Goal: Register for event/course

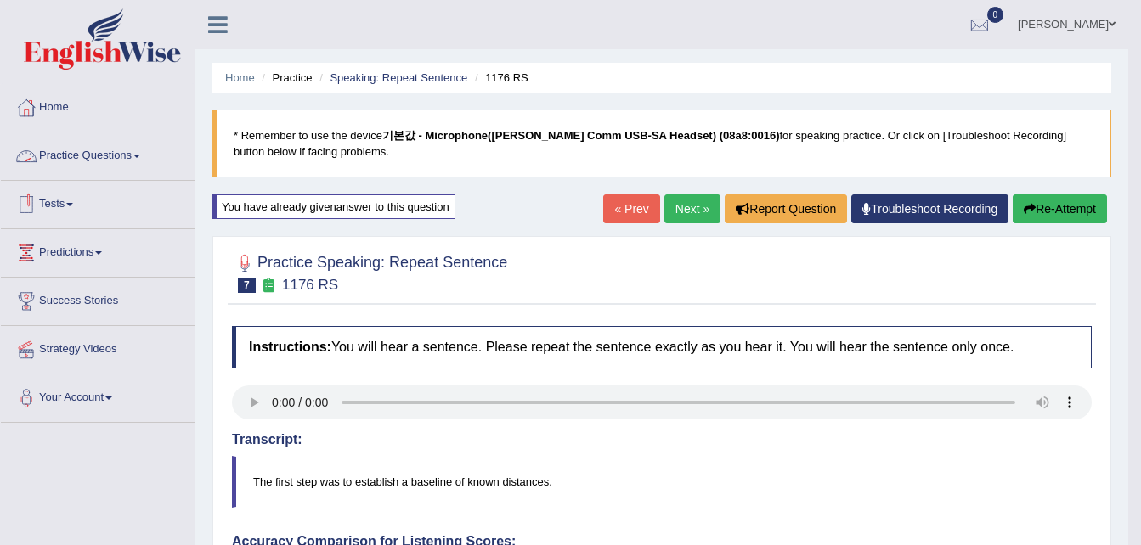
click at [102, 156] on link "Practice Questions" at bounding box center [98, 154] width 194 height 42
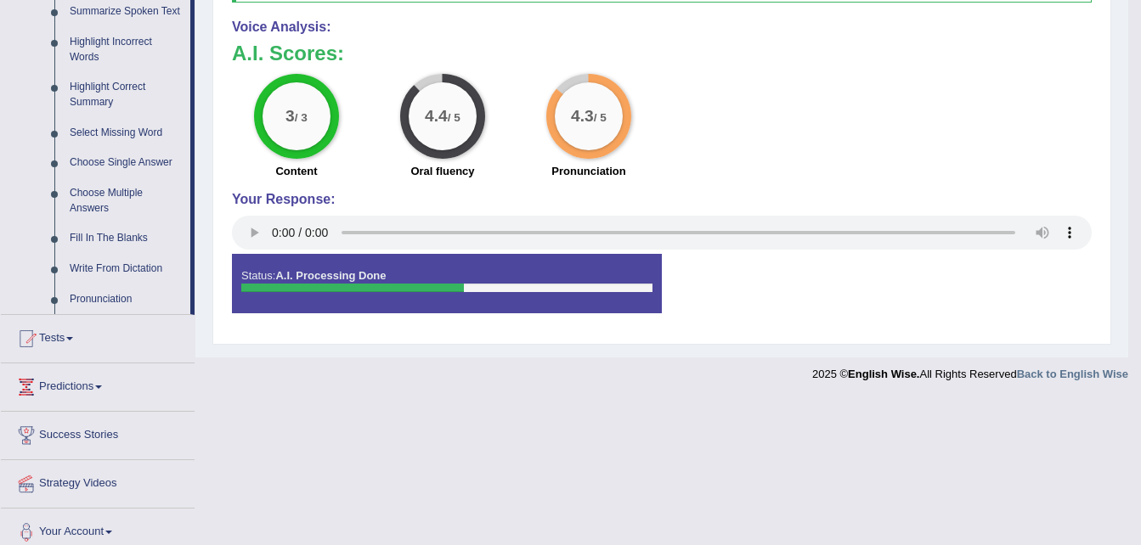
scroll to position [786, 0]
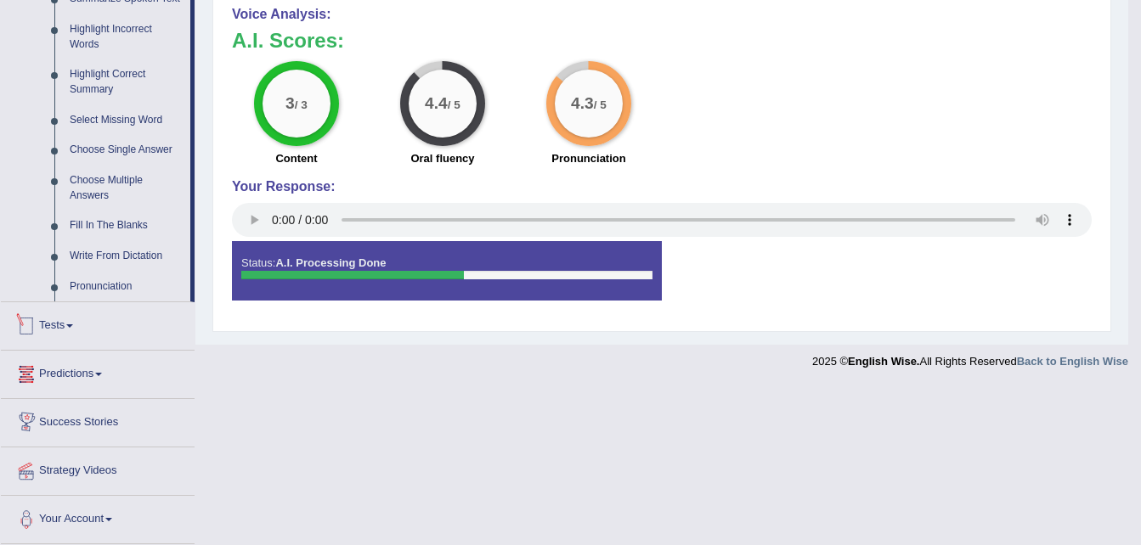
click at [63, 326] on link "Tests" at bounding box center [98, 323] width 194 height 42
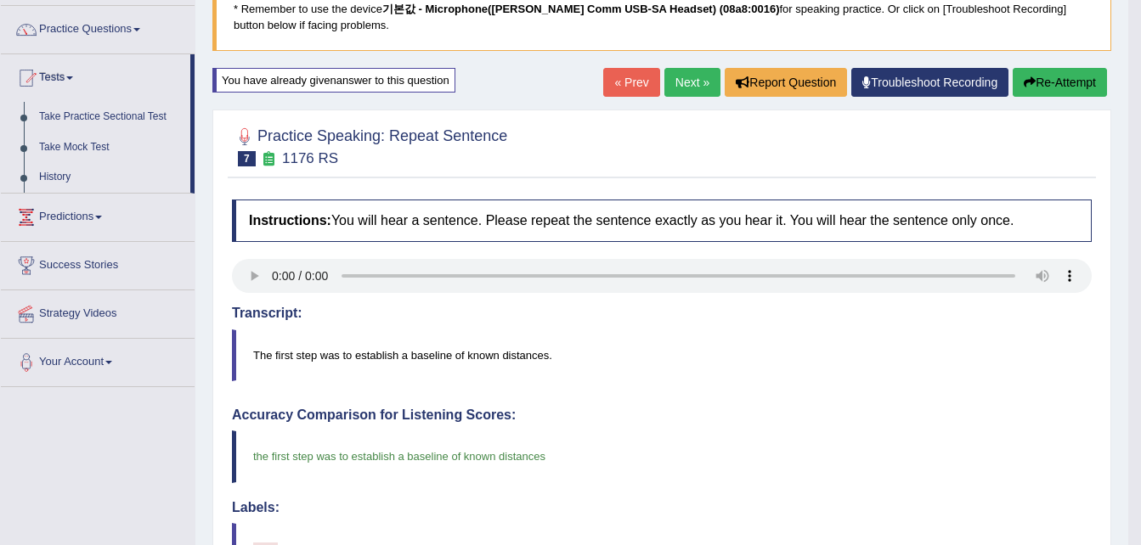
scroll to position [100, 0]
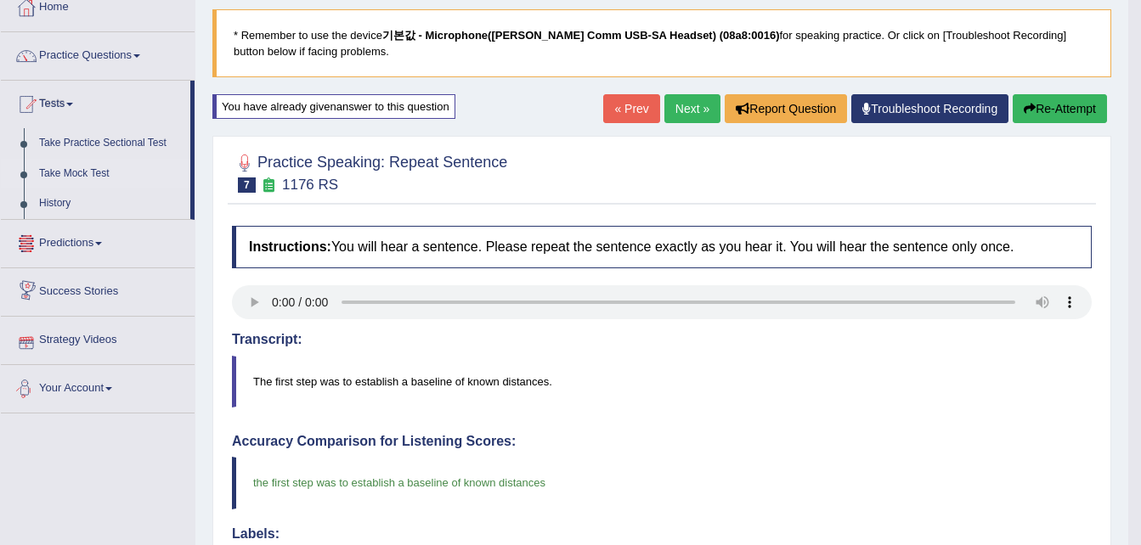
click at [79, 172] on link "Take Mock Test" at bounding box center [110, 174] width 159 height 31
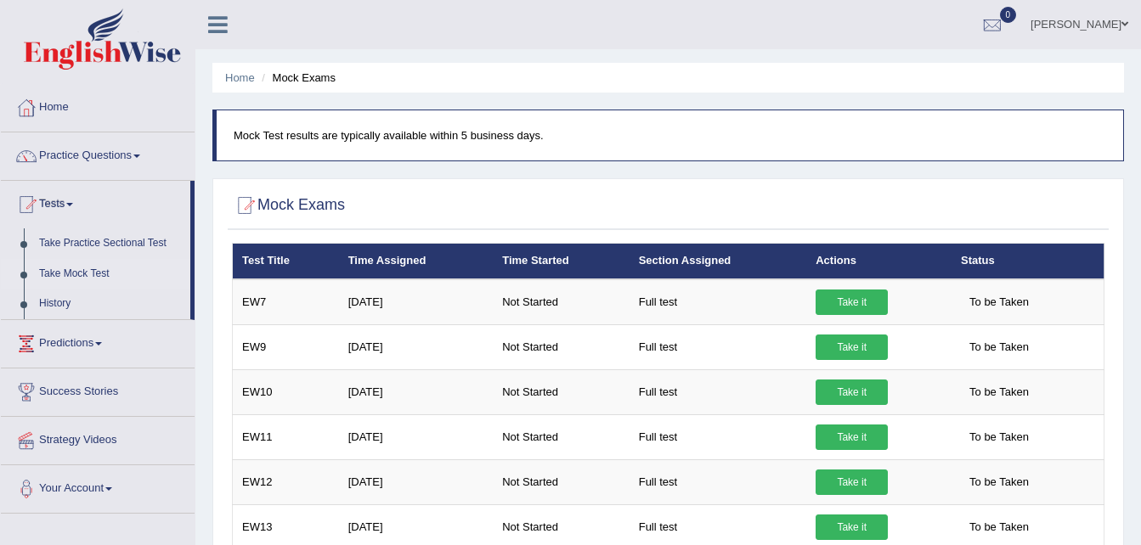
drag, startPoint x: 856, startPoint y: 312, endPoint x: 845, endPoint y: 213, distance: 99.1
click at [845, 213] on div at bounding box center [668, 206] width 872 height 35
click at [52, 113] on link "Home" at bounding box center [98, 105] width 194 height 42
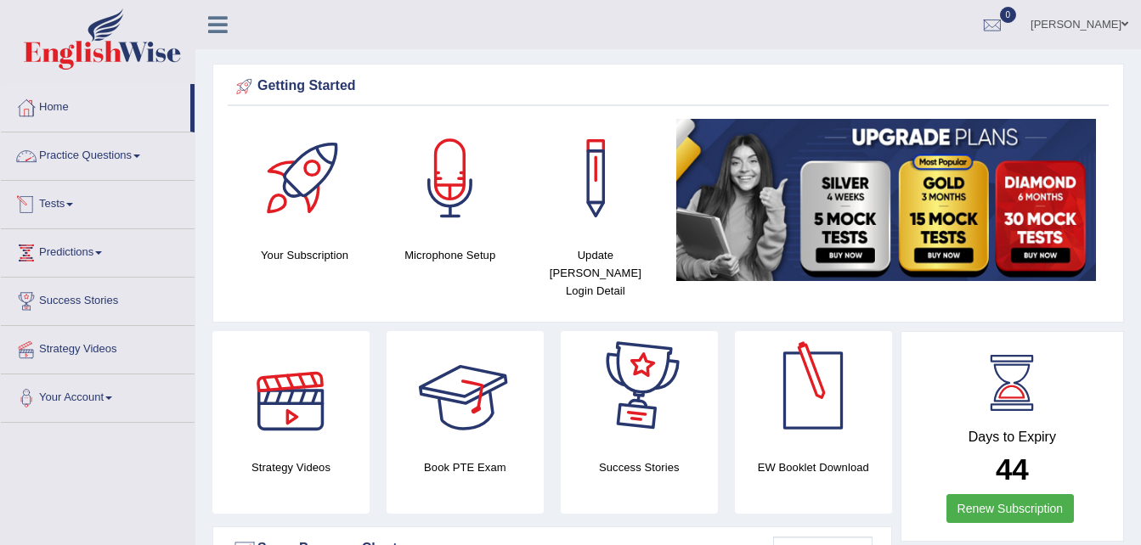
click at [56, 154] on link "Practice Questions" at bounding box center [98, 154] width 194 height 42
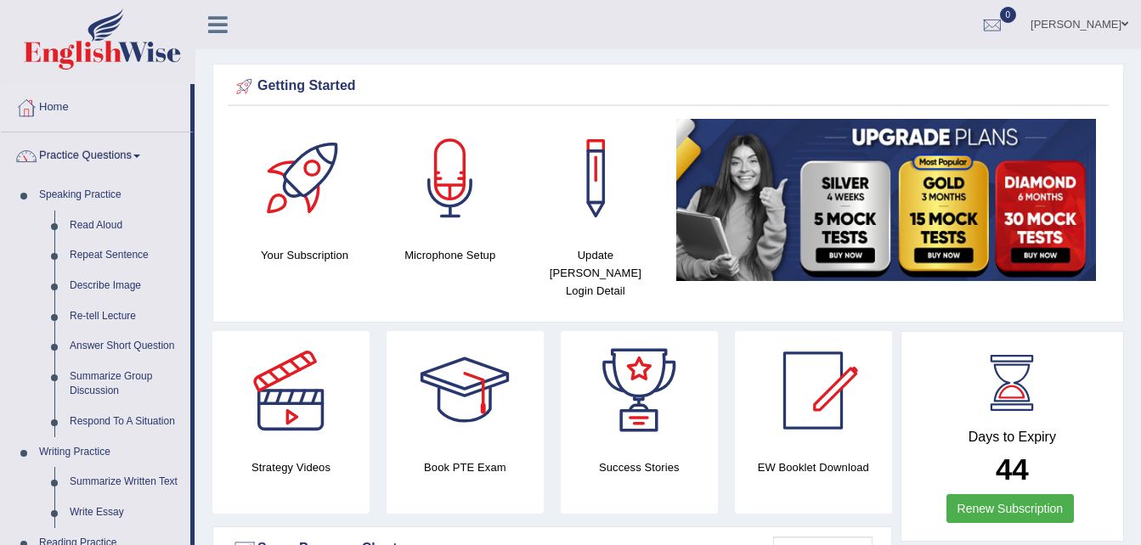
click at [70, 151] on link "Practice Questions" at bounding box center [95, 154] width 189 height 42
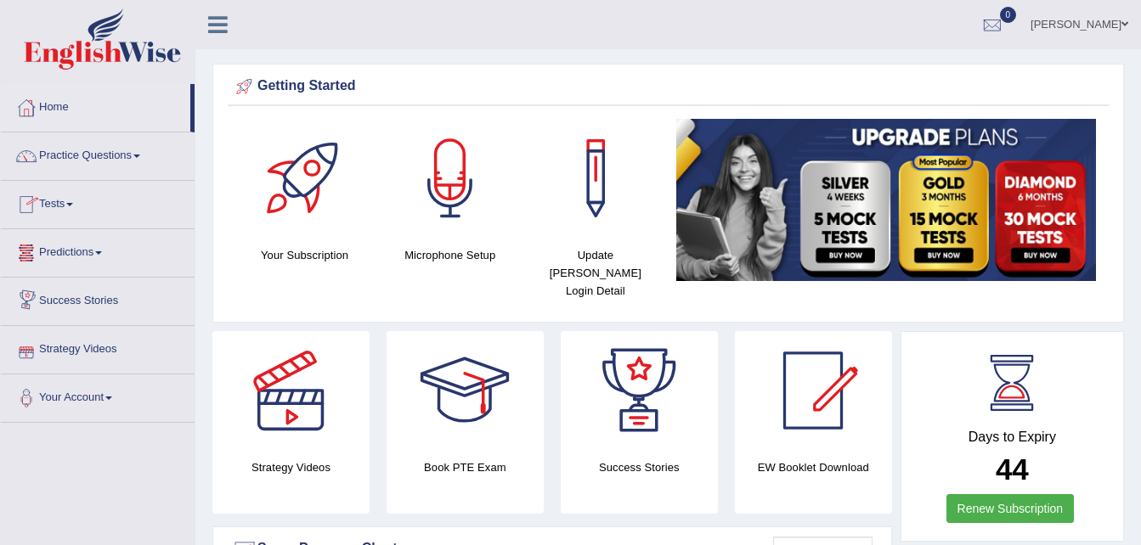
click at [60, 202] on link "Tests" at bounding box center [98, 202] width 194 height 42
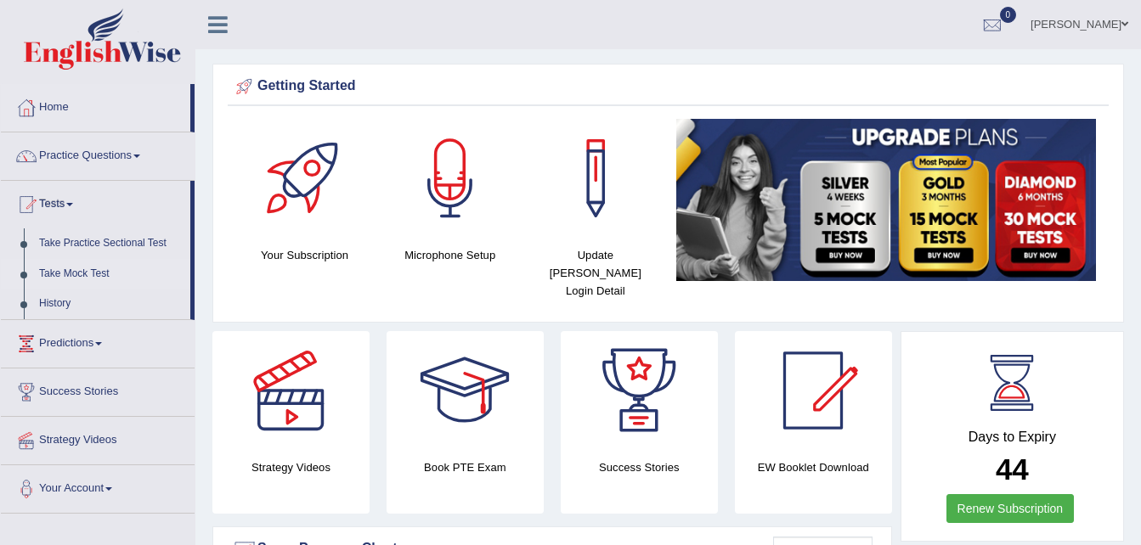
click at [81, 272] on link "Take Mock Test" at bounding box center [110, 274] width 159 height 31
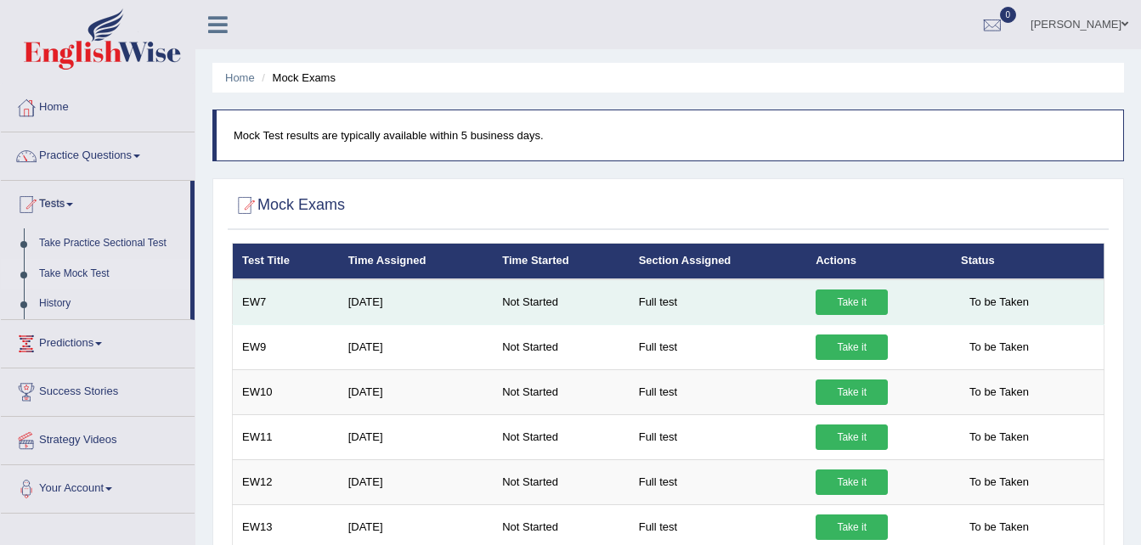
click at [856, 302] on link "Take it" at bounding box center [851, 302] width 72 height 25
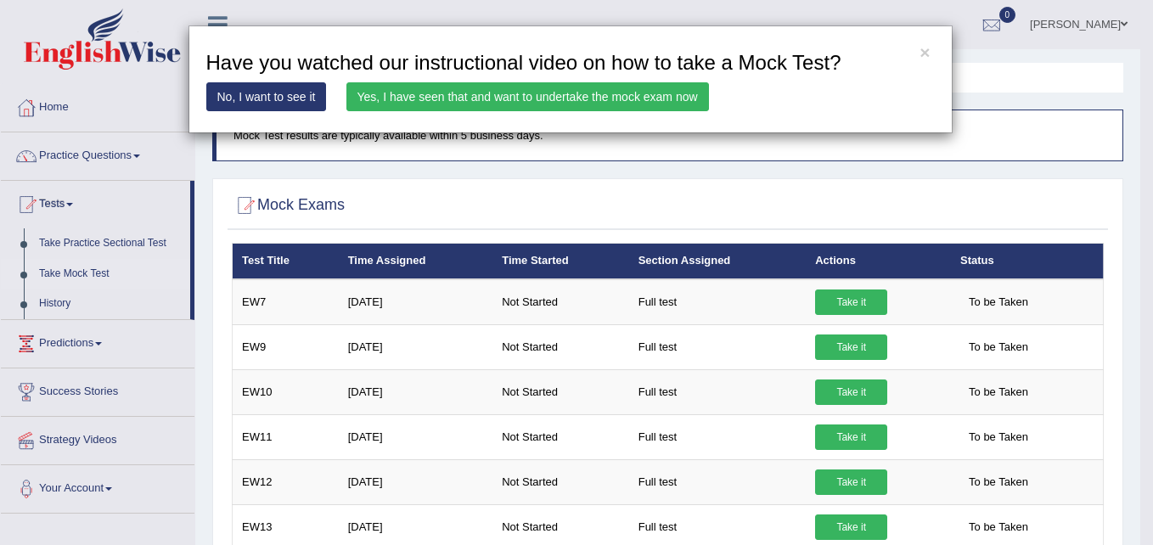
click at [521, 97] on link "Yes, I have seen that and want to undertake the mock exam now" at bounding box center [528, 96] width 363 height 29
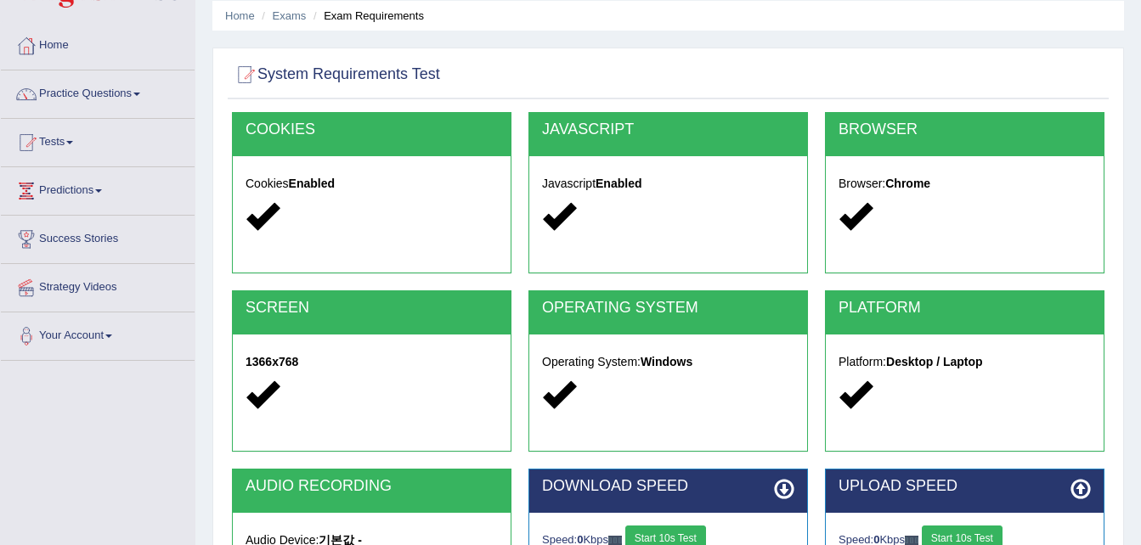
scroll to position [255, 0]
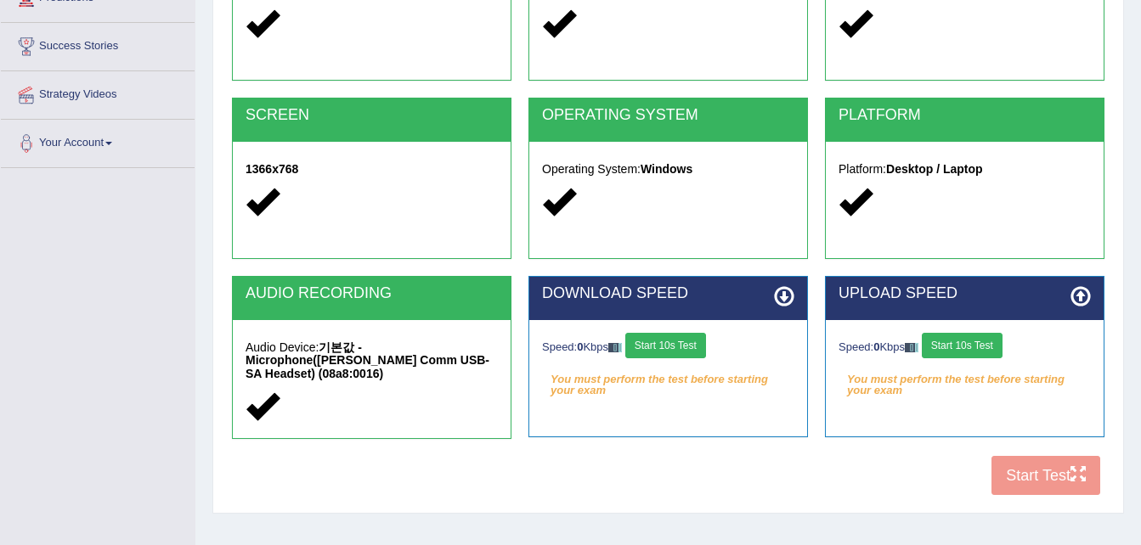
click at [669, 349] on button "Start 10s Test" at bounding box center [665, 345] width 81 height 25
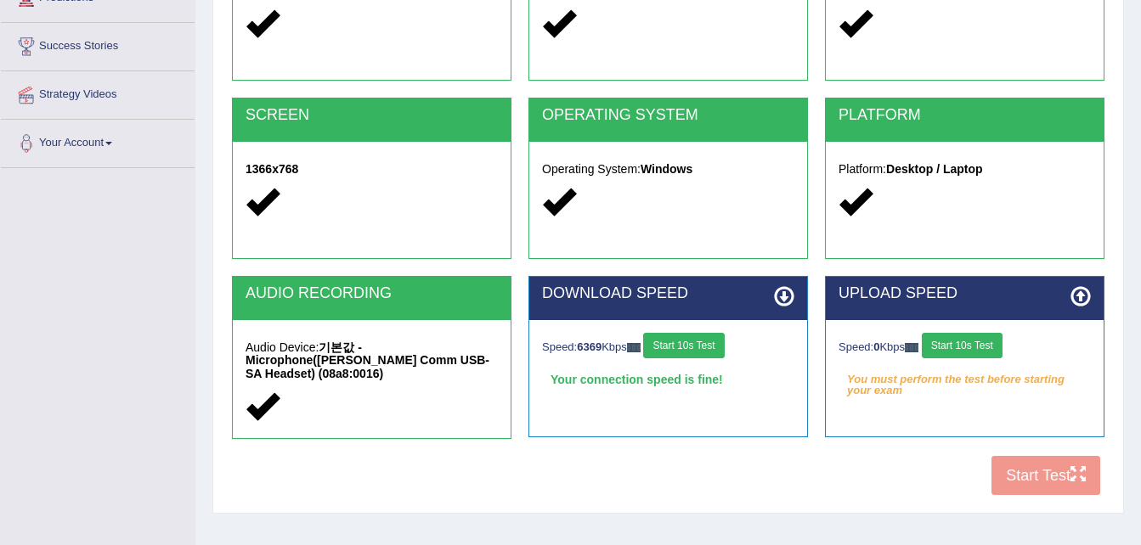
click at [971, 352] on button "Start 10s Test" at bounding box center [962, 345] width 81 height 25
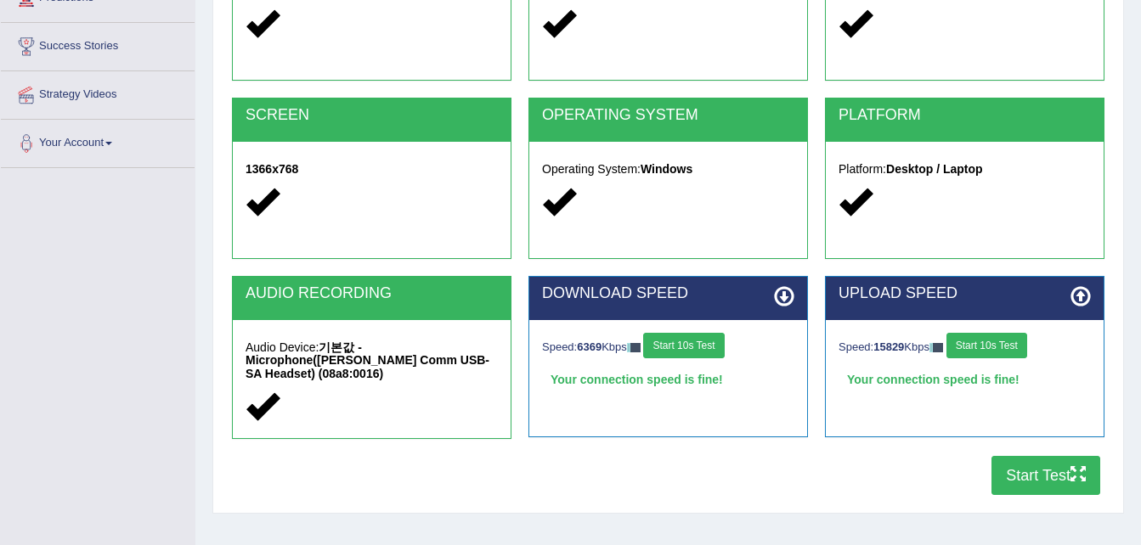
click at [1041, 473] on button "Start Test" at bounding box center [1045, 475] width 109 height 39
